Goal: Task Accomplishment & Management: Complete application form

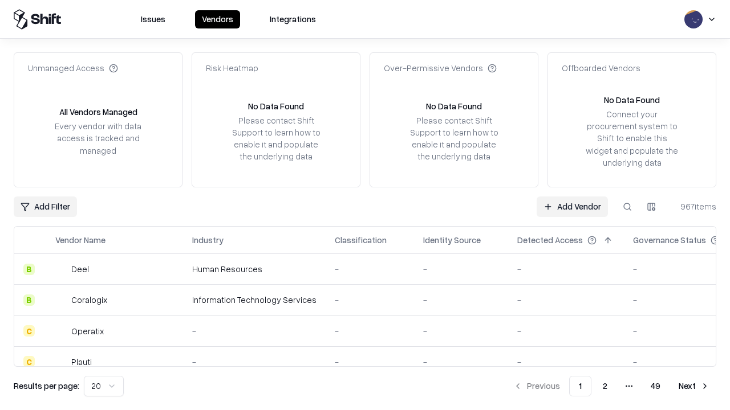
click at [572, 206] on link "Add Vendor" at bounding box center [571, 207] width 71 height 21
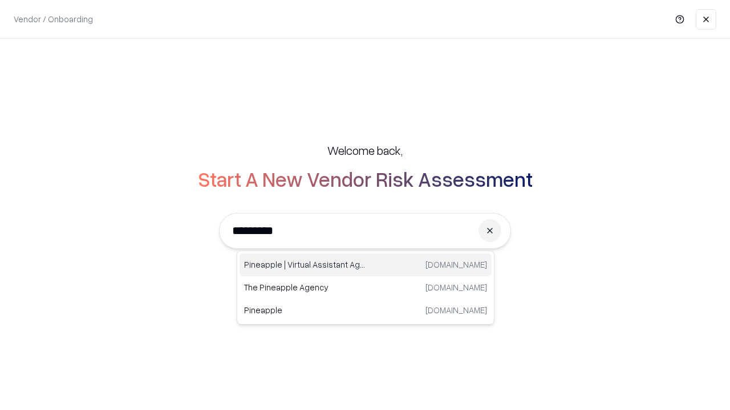
click at [365, 265] on div "Pineapple | Virtual Assistant Agency trypineapple.com" at bounding box center [365, 265] width 252 height 23
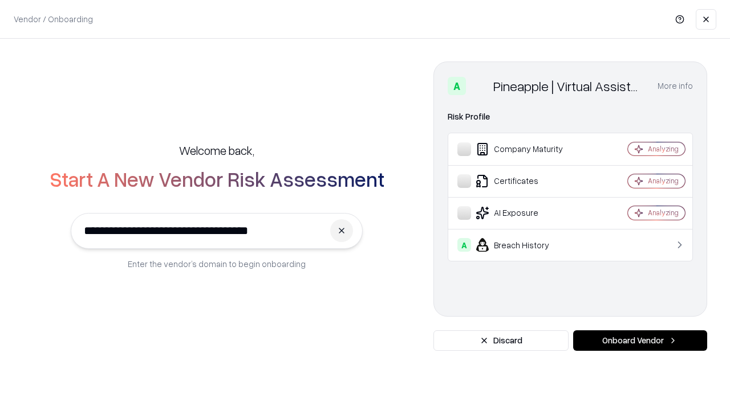
type input "**********"
click at [640, 341] on button "Onboard Vendor" at bounding box center [640, 341] width 134 height 21
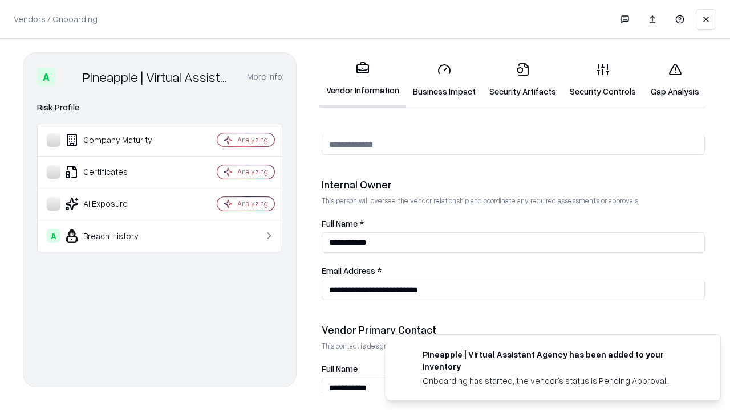
scroll to position [591, 0]
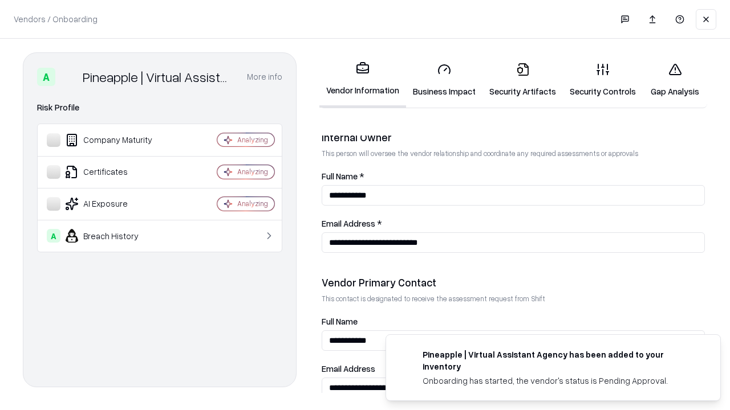
click at [444, 80] on link "Business Impact" at bounding box center [444, 80] width 76 height 53
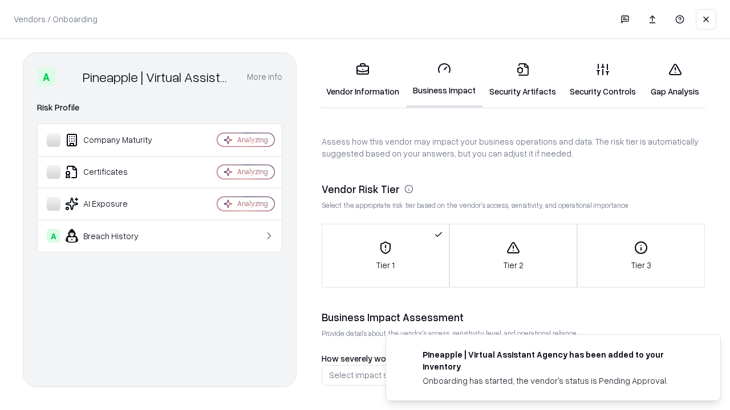
click at [522, 80] on link "Security Artifacts" at bounding box center [522, 80] width 80 height 53
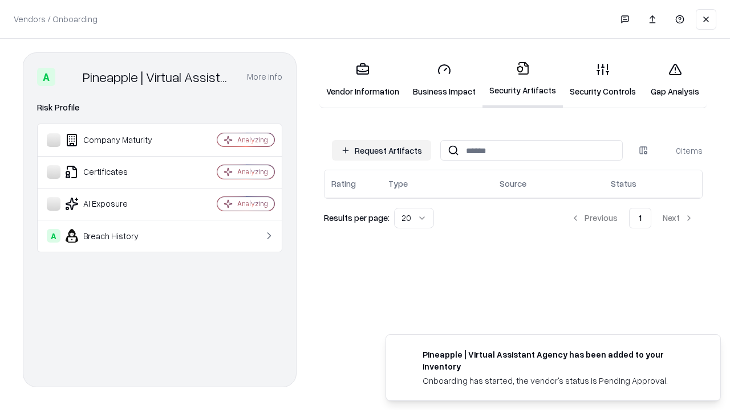
click at [381, 151] on button "Request Artifacts" at bounding box center [381, 150] width 99 height 21
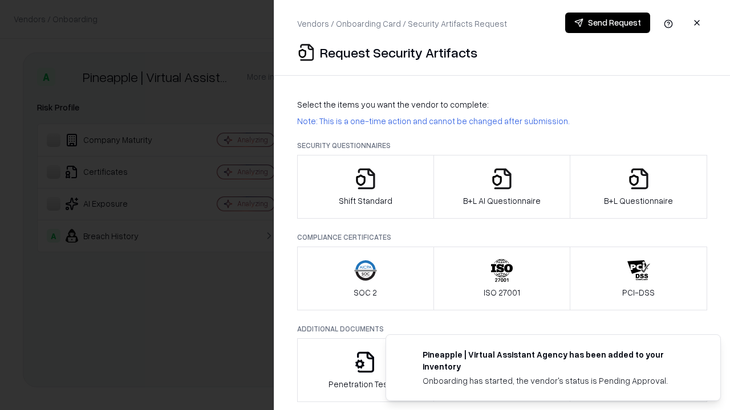
click at [365, 187] on icon "button" at bounding box center [365, 179] width 23 height 23
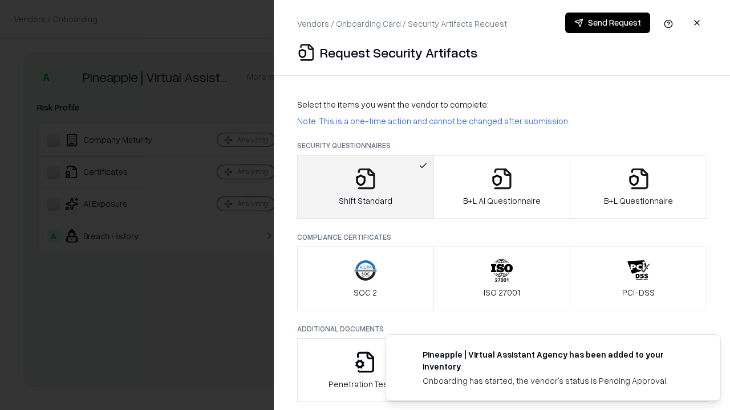
click at [607, 23] on button "Send Request" at bounding box center [607, 23] width 85 height 21
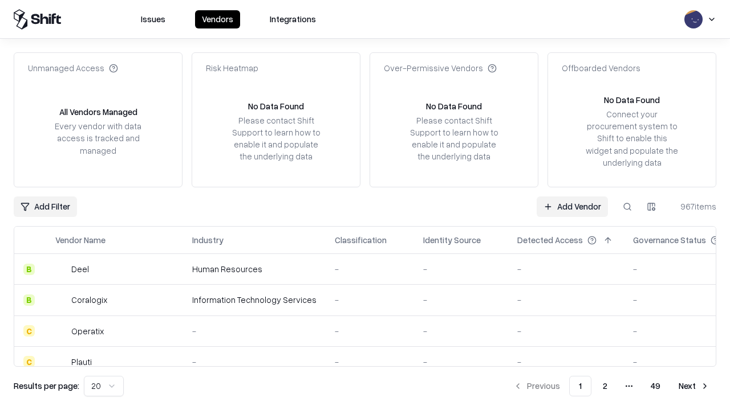
click at [627, 206] on button at bounding box center [627, 207] width 21 height 21
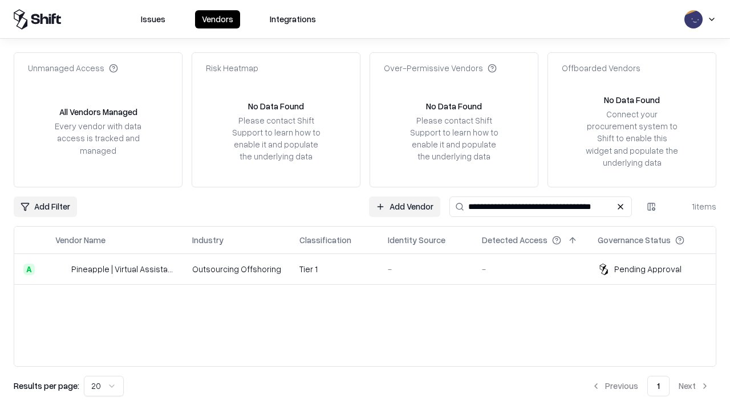
type input "**********"
click at [372, 269] on td "Tier 1" at bounding box center [334, 269] width 88 height 31
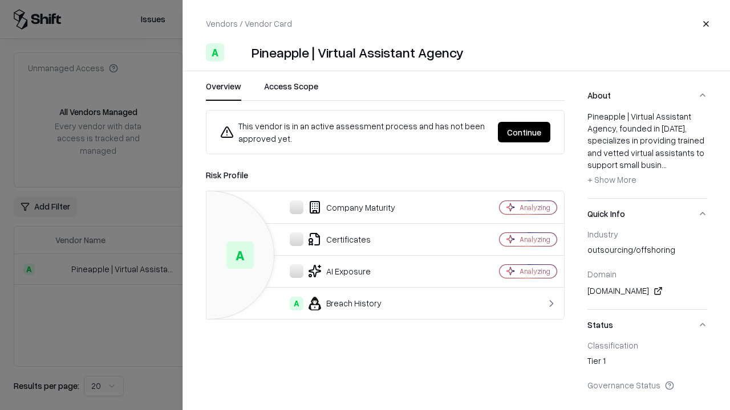
click at [524, 132] on button "Continue" at bounding box center [524, 132] width 52 height 21
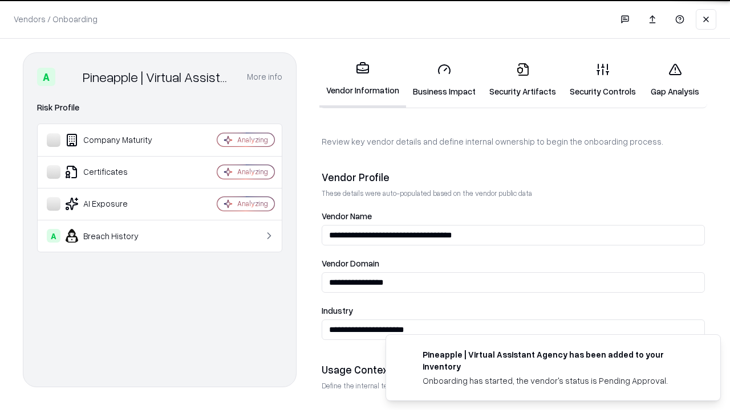
click at [522, 80] on link "Security Artifacts" at bounding box center [522, 80] width 80 height 53
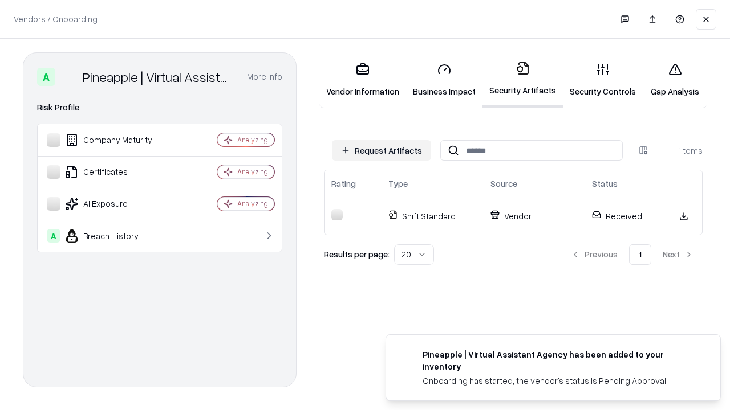
click at [603, 80] on link "Security Controls" at bounding box center [603, 80] width 80 height 53
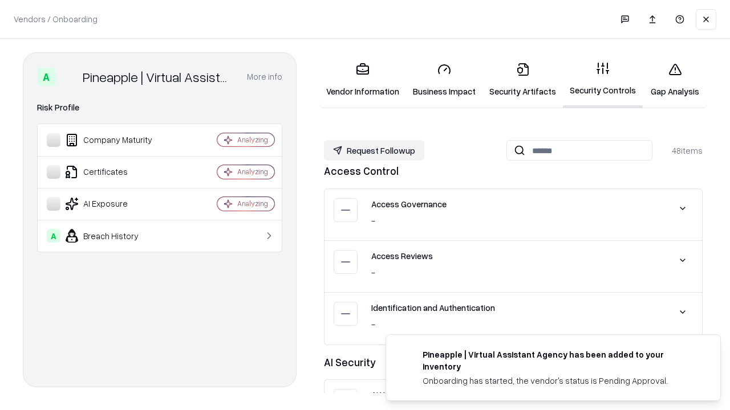
click at [374, 151] on button "Request Followup" at bounding box center [374, 150] width 100 height 21
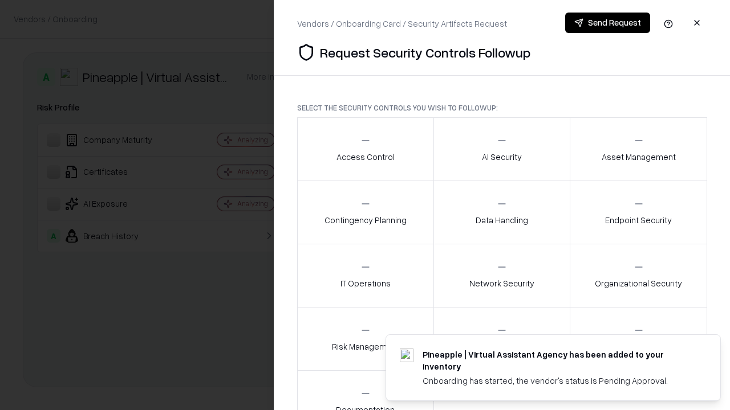
click at [365, 149] on div "Access Control" at bounding box center [365, 149] width 58 height 28
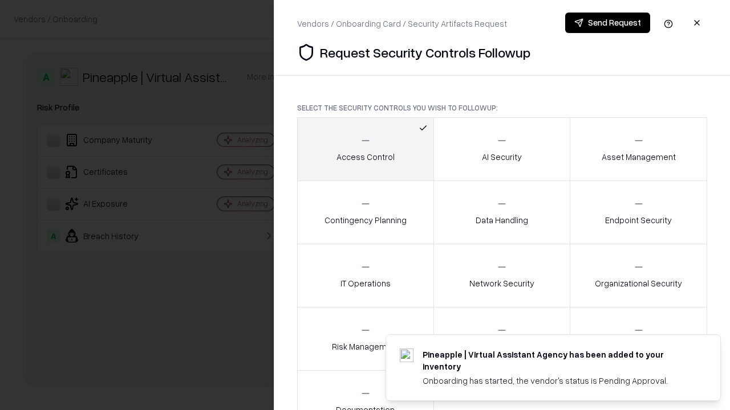
click at [607, 23] on button "Send Request" at bounding box center [607, 23] width 85 height 21
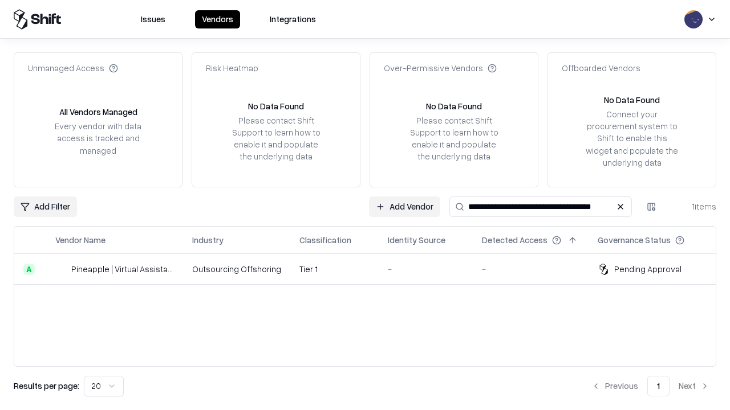
type input "**********"
click at [372, 269] on td "Tier 1" at bounding box center [334, 269] width 88 height 31
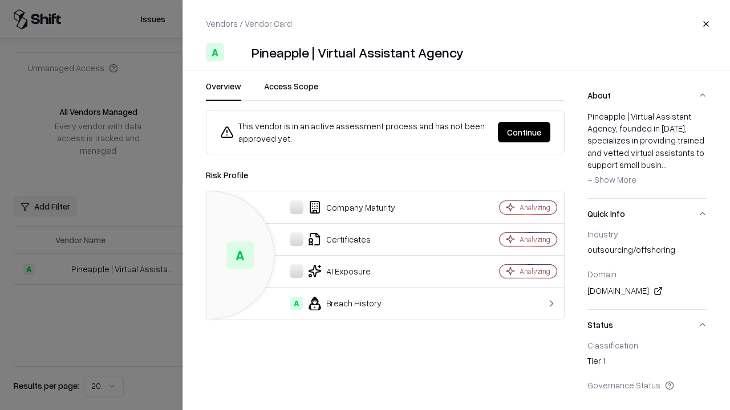
click at [524, 132] on button "Continue" at bounding box center [524, 132] width 52 height 21
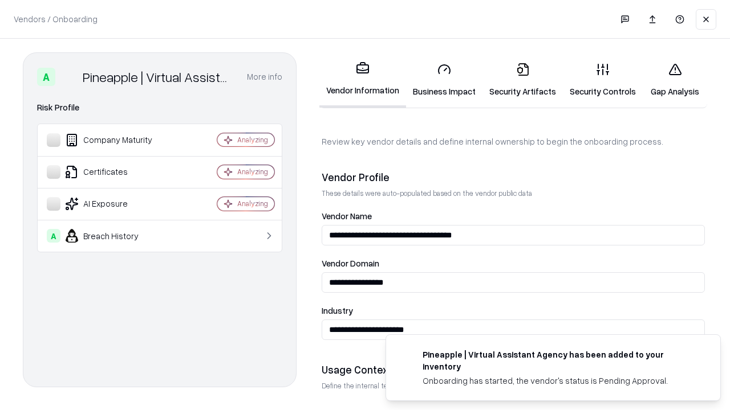
click at [674, 80] on link "Gap Analysis" at bounding box center [675, 80] width 64 height 53
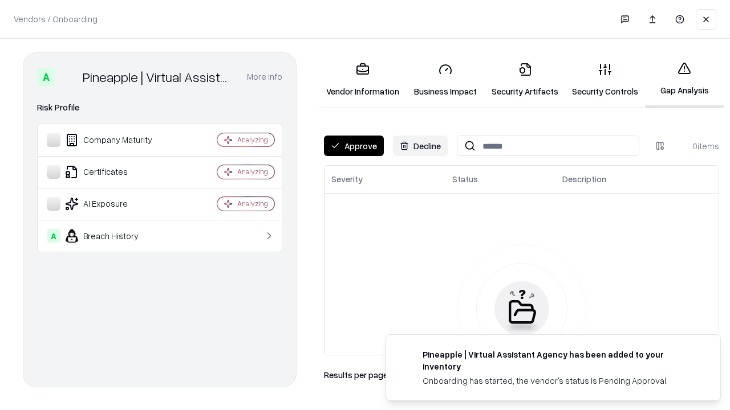
click at [353, 146] on button "Approve" at bounding box center [354, 146] width 60 height 21
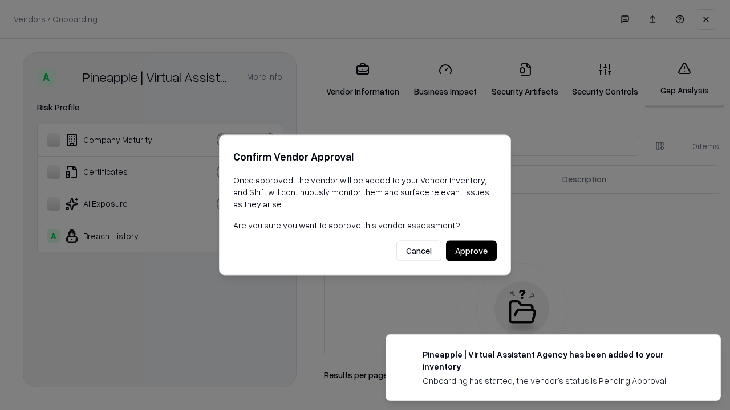
click at [471, 251] on button "Approve" at bounding box center [471, 251] width 51 height 21
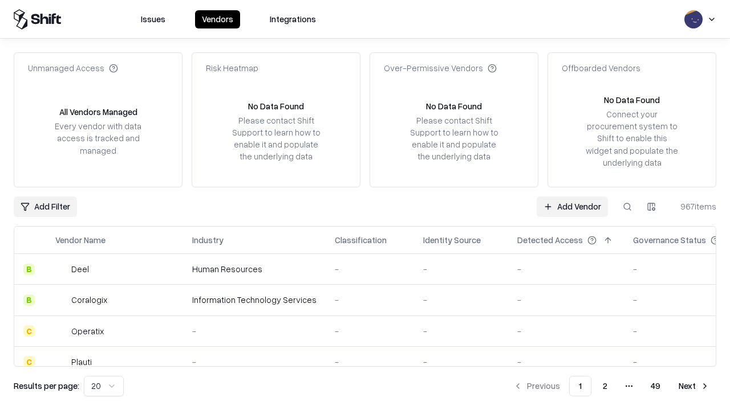
type input "**********"
click at [572, 206] on link "Add Vendor" at bounding box center [571, 207] width 71 height 21
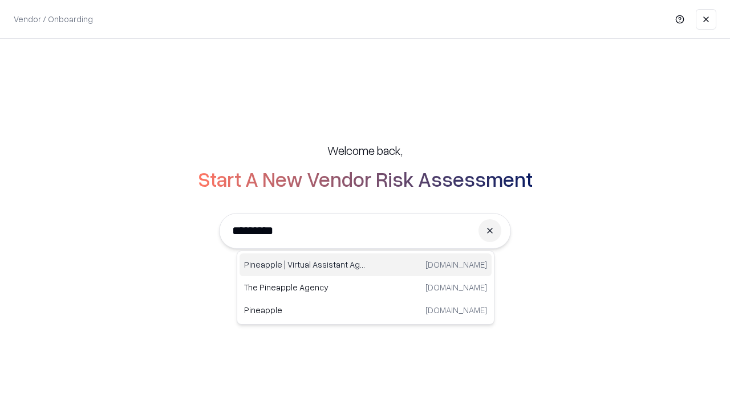
click at [365, 265] on div "Pineapple | Virtual Assistant Agency [DOMAIN_NAME]" at bounding box center [365, 265] width 252 height 23
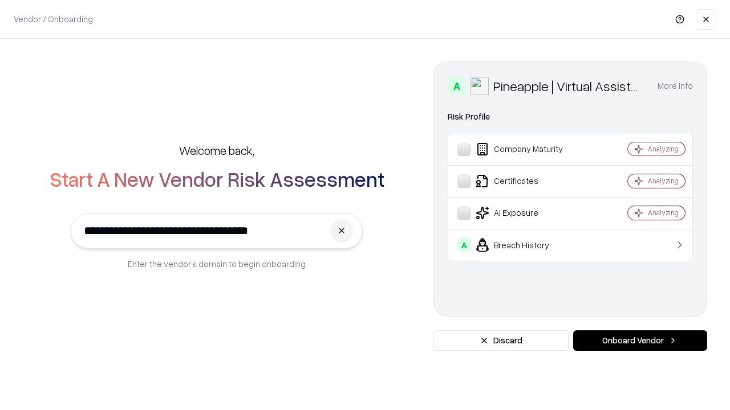
type input "**********"
click at [640, 341] on button "Onboard Vendor" at bounding box center [640, 341] width 134 height 21
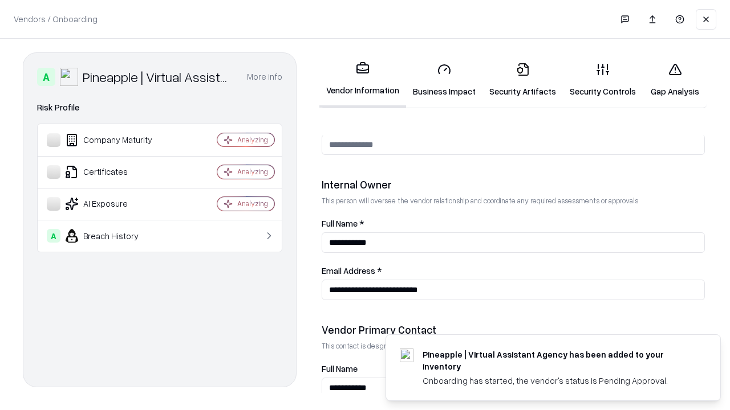
scroll to position [591, 0]
